Goal: Transaction & Acquisition: Book appointment/travel/reservation

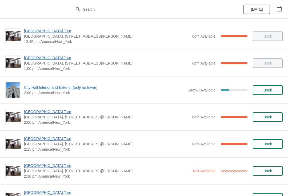
scroll to position [360, 0]
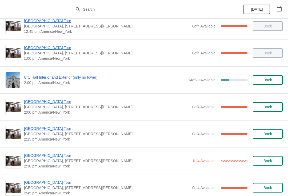
click at [32, 75] on span "City Hall Interior and Exterior (only no tower)" at bounding box center [105, 77] width 162 height 5
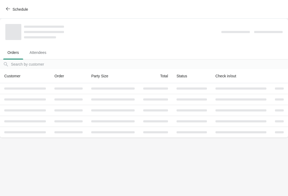
scroll to position [0, 0]
click at [34, 78] on th "Customer" at bounding box center [25, 76] width 50 height 14
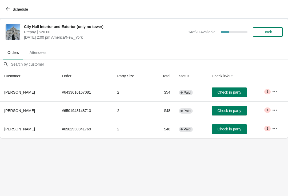
click at [222, 111] on span "Check in party" at bounding box center [230, 111] width 24 height 4
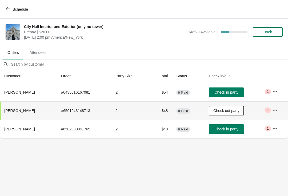
click at [11, 11] on span "Schedule" at bounding box center [17, 9] width 21 height 5
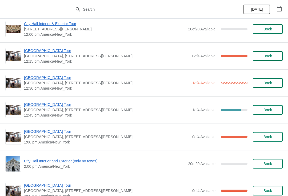
scroll to position [838, 0]
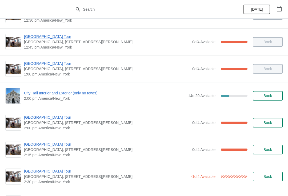
scroll to position [347, 0]
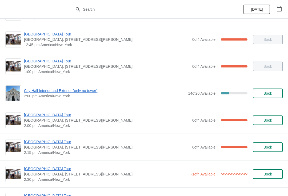
click at [271, 95] on span "Book" at bounding box center [268, 93] width 9 height 4
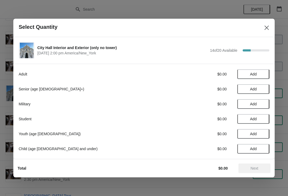
click at [260, 88] on span "Add" at bounding box center [254, 89] width 22 height 4
click at [264, 84] on div "Adult $0.00 Add Senior (age 65+) $23.00 1 Military $0.00 Add Student $0.00 Add …" at bounding box center [144, 109] width 251 height 90
click at [266, 87] on icon at bounding box center [263, 90] width 6 height 6
click at [266, 169] on span "Next" at bounding box center [255, 168] width 24 height 4
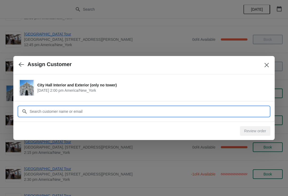
click at [224, 111] on input "Customer" at bounding box center [149, 112] width 240 height 10
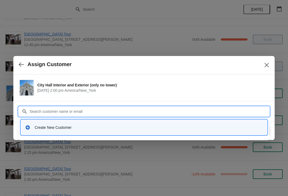
click at [29, 125] on icon at bounding box center [27, 127] width 5 height 5
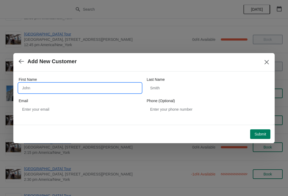
click at [32, 89] on input "First Name" at bounding box center [80, 88] width 123 height 10
type input "Dandra"
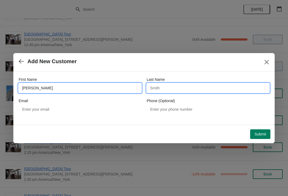
click at [204, 85] on input "Last Name" at bounding box center [208, 88] width 123 height 10
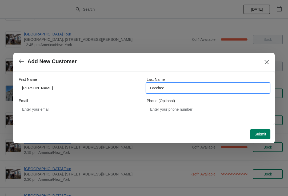
type input "Laccheo"
click at [264, 136] on span "Submit" at bounding box center [261, 134] width 12 height 4
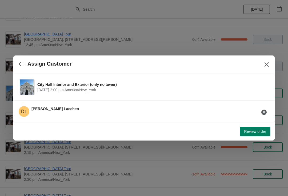
click at [259, 135] on button "Review order" at bounding box center [255, 132] width 30 height 10
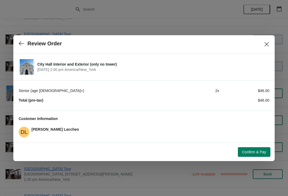
click at [47, 130] on span "Dandra Laccheo" at bounding box center [56, 129] width 48 height 4
click at [248, 153] on span "Confirm & Pay" at bounding box center [255, 152] width 24 height 4
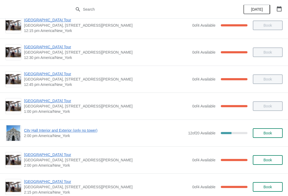
scroll to position [309, 0]
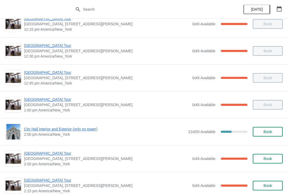
click at [36, 130] on span "City Hall Interior and Exterior (only no tower)" at bounding box center [105, 129] width 162 height 5
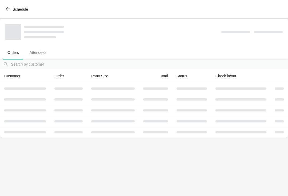
scroll to position [0, 0]
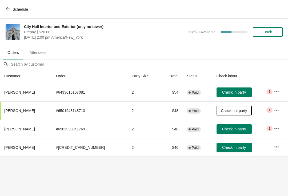
click at [236, 149] on span "Check in party" at bounding box center [235, 148] width 24 height 4
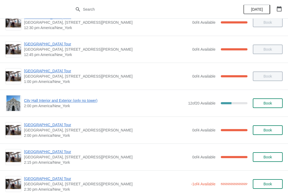
scroll to position [337, 0]
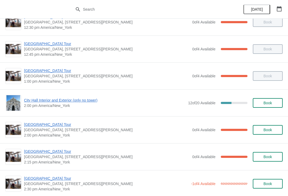
click at [84, 102] on span "City Hall Interior and Exterior (only no tower)" at bounding box center [105, 100] width 162 height 5
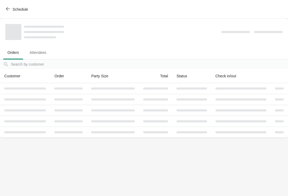
scroll to position [0, 0]
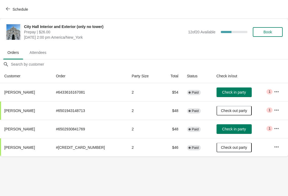
click at [237, 129] on span "Check in party" at bounding box center [235, 129] width 24 height 4
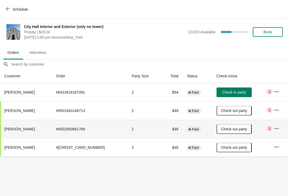
click at [21, 10] on span "Schedule" at bounding box center [20, 9] width 15 height 4
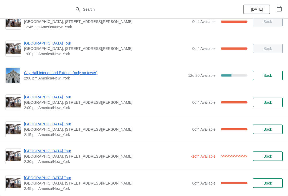
scroll to position [367, 0]
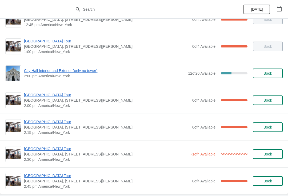
click at [53, 96] on span "[GEOGRAPHIC_DATA] Tour" at bounding box center [107, 94] width 166 height 5
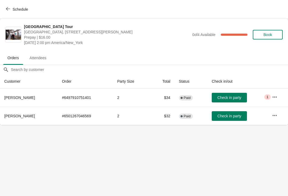
click at [226, 99] on span "Check in party" at bounding box center [230, 98] width 24 height 4
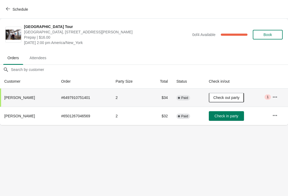
click at [7, 10] on icon "button" at bounding box center [8, 9] width 4 height 4
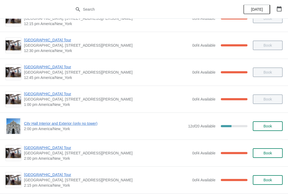
scroll to position [314, 0]
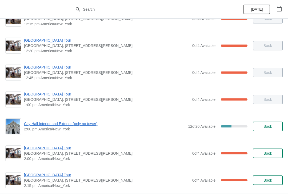
click at [266, 126] on span "Book" at bounding box center [268, 126] width 9 height 4
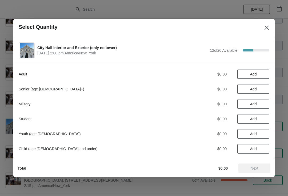
click at [262, 76] on span "Add" at bounding box center [254, 74] width 22 height 4
click at [265, 75] on icon at bounding box center [263, 75] width 6 height 6
click at [261, 169] on span "Next" at bounding box center [255, 168] width 24 height 4
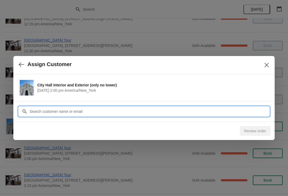
click at [47, 114] on input "Customer" at bounding box center [149, 112] width 240 height 10
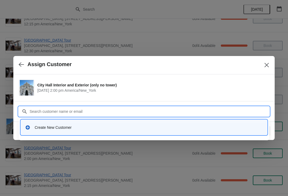
click at [33, 133] on div "Create New Customer" at bounding box center [144, 127] width 247 height 15
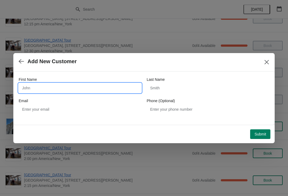
click at [33, 91] on input "First Name" at bounding box center [80, 88] width 123 height 10
type input "Gwen"
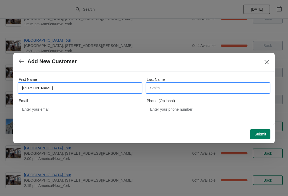
click at [186, 92] on input "Last Name" at bounding box center [208, 88] width 123 height 10
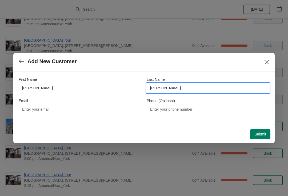
type input "Johnson"
click at [266, 134] on span "Submit" at bounding box center [261, 134] width 12 height 4
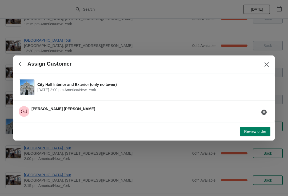
click at [267, 130] on button "Review order" at bounding box center [255, 132] width 30 height 10
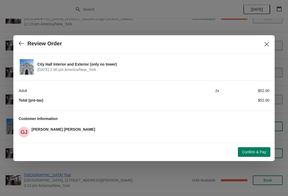
click at [259, 151] on span "Confirm & Pay" at bounding box center [255, 152] width 24 height 4
